Goal: Information Seeking & Learning: Learn about a topic

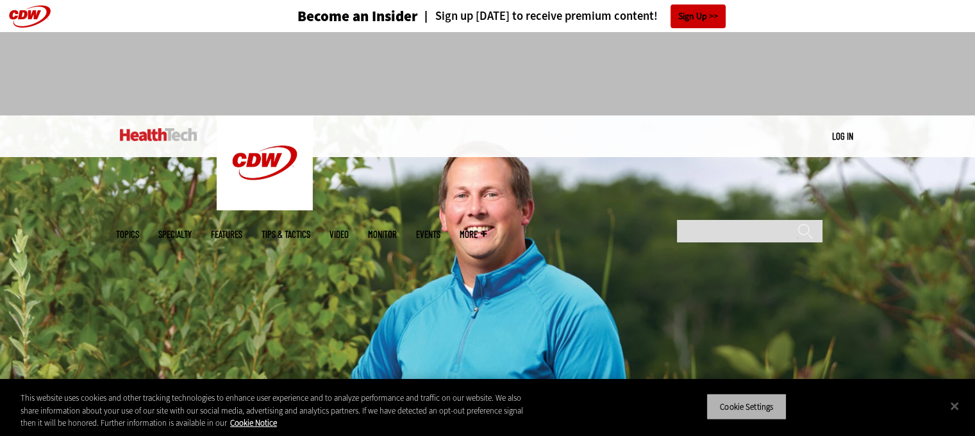
click at [762, 412] on button "Cookie Settings" at bounding box center [746, 406] width 80 height 27
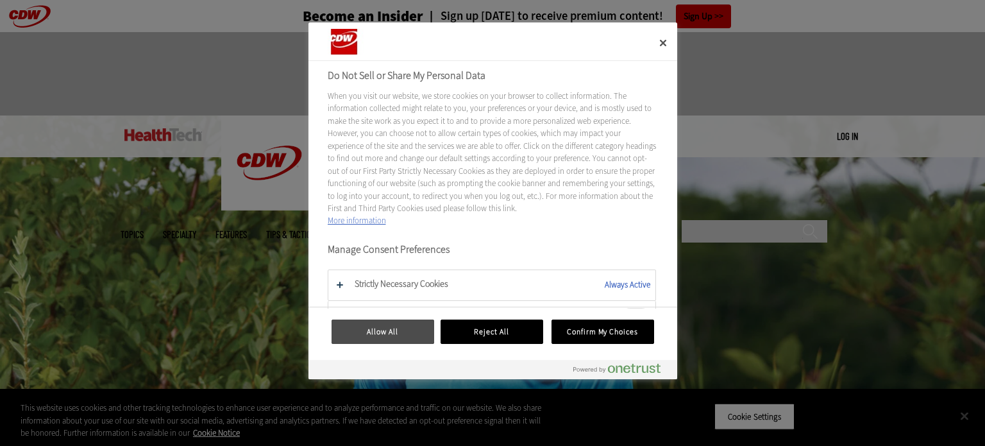
click at [405, 330] on button "Allow All" at bounding box center [382, 331] width 103 height 24
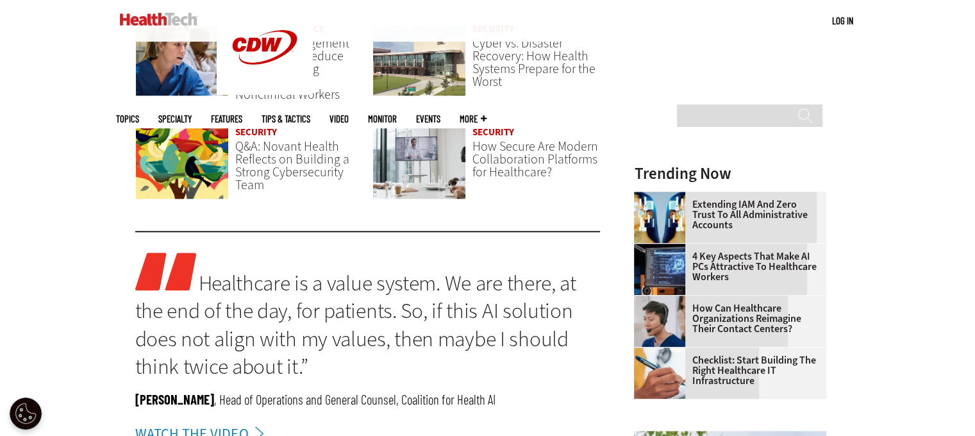
scroll to position [763, 0]
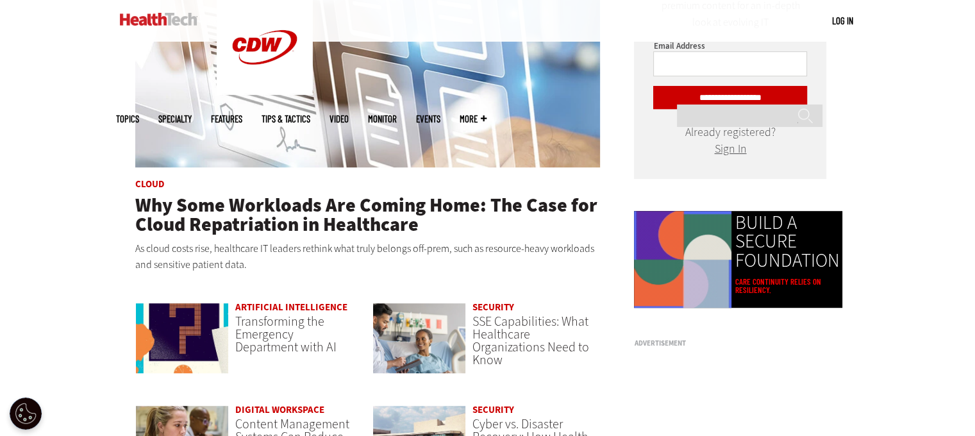
click at [273, 309] on link "Artificial Intelligence" at bounding box center [291, 307] width 112 height 13
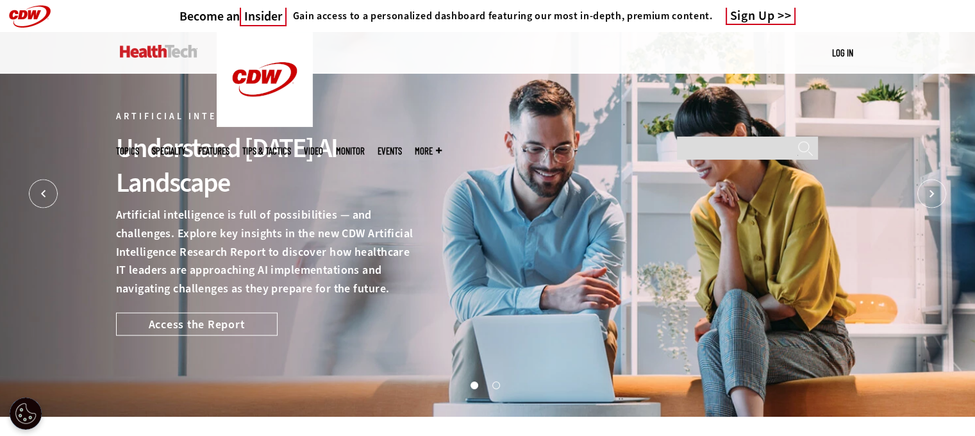
scroll to position [381, 0]
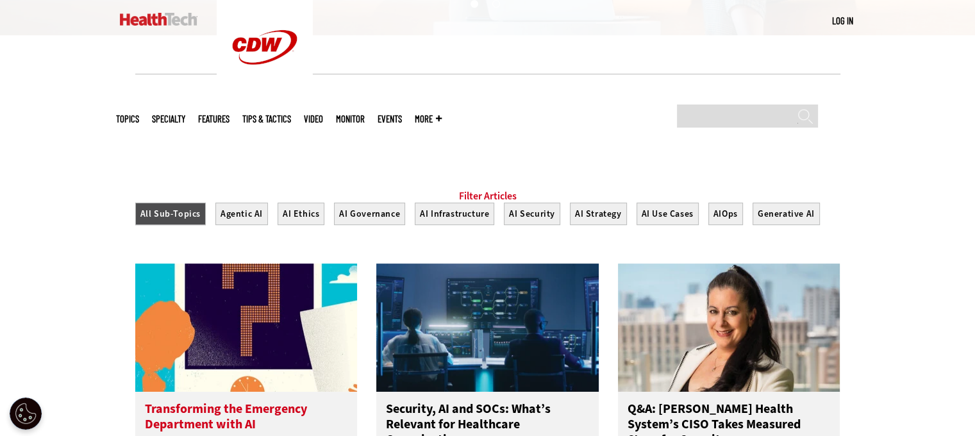
click at [290, 368] on img at bounding box center [246, 327] width 222 height 128
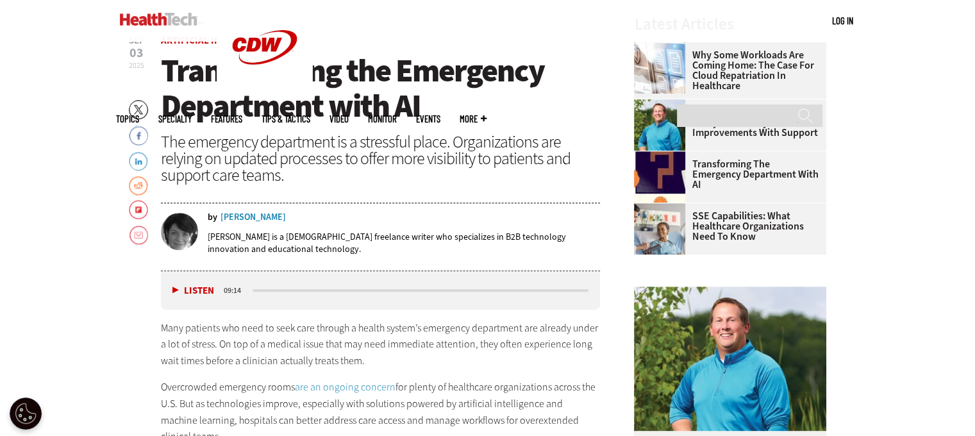
scroll to position [190, 0]
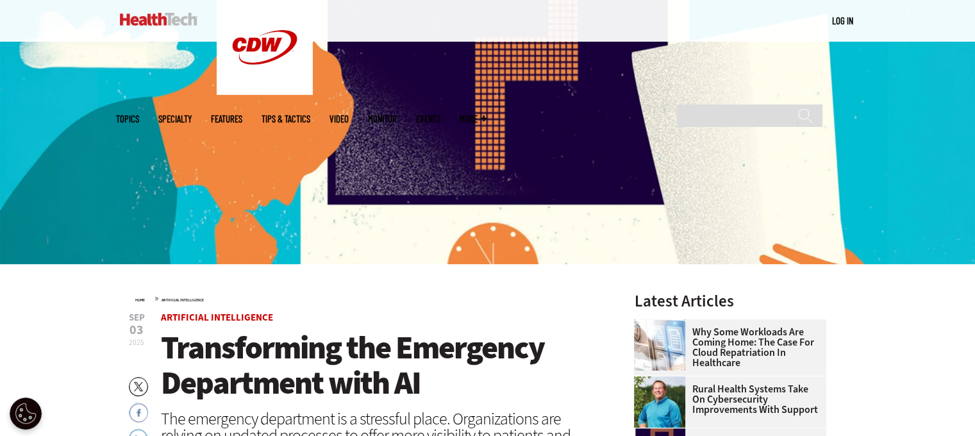
click at [438, 160] on img at bounding box center [487, 95] width 975 height 338
click at [342, 365] on span "Transforming the Emergency Department with AI" at bounding box center [352, 365] width 383 height 78
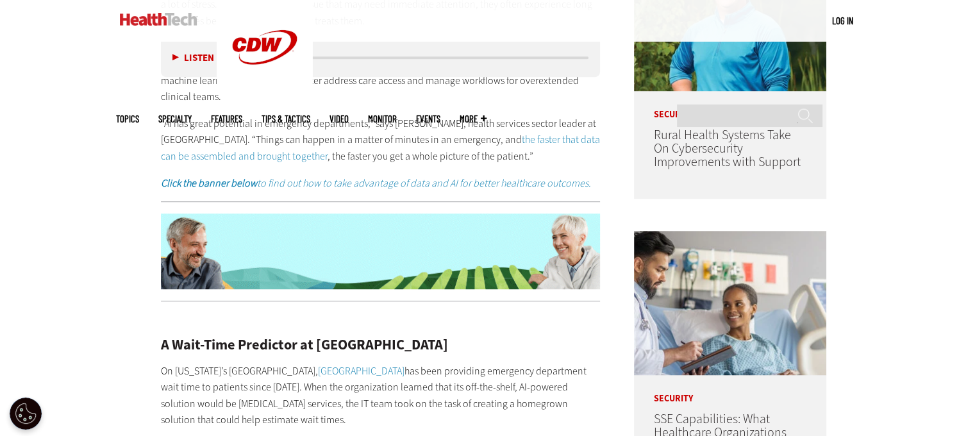
scroll to position [865, 0]
